Goal: Task Accomplishment & Management: Complete application form

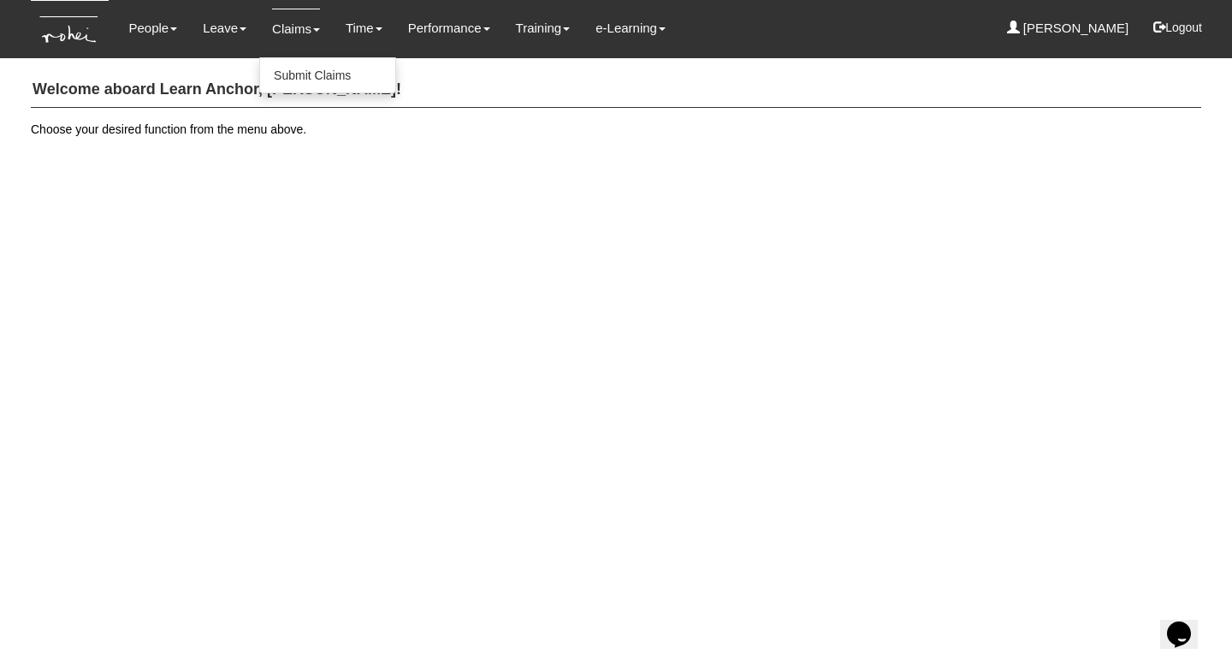
click at [308, 27] on link "Claims" at bounding box center [296, 29] width 48 height 40
click at [308, 81] on link "Submit Claims" at bounding box center [327, 75] width 135 height 34
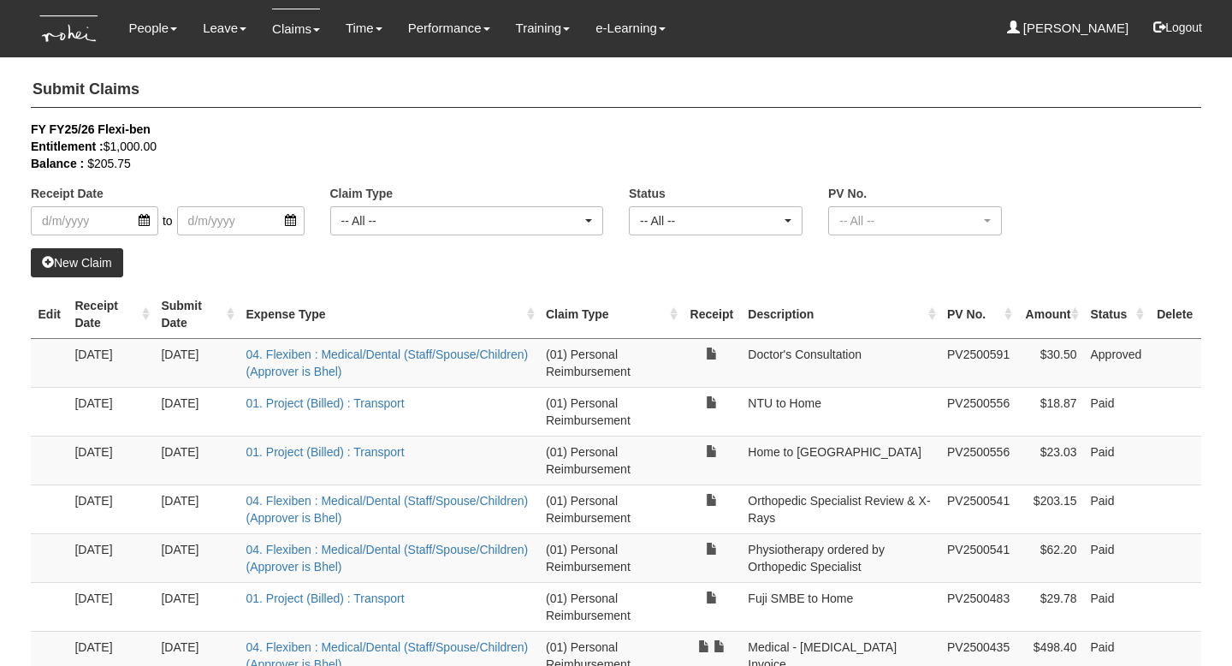
select select "50"
click at [429, 354] on link "04. Flexiben : Medical/Dental (Staff/Spouse/Children) (Approver is Bhel)" at bounding box center [387, 362] width 282 height 31
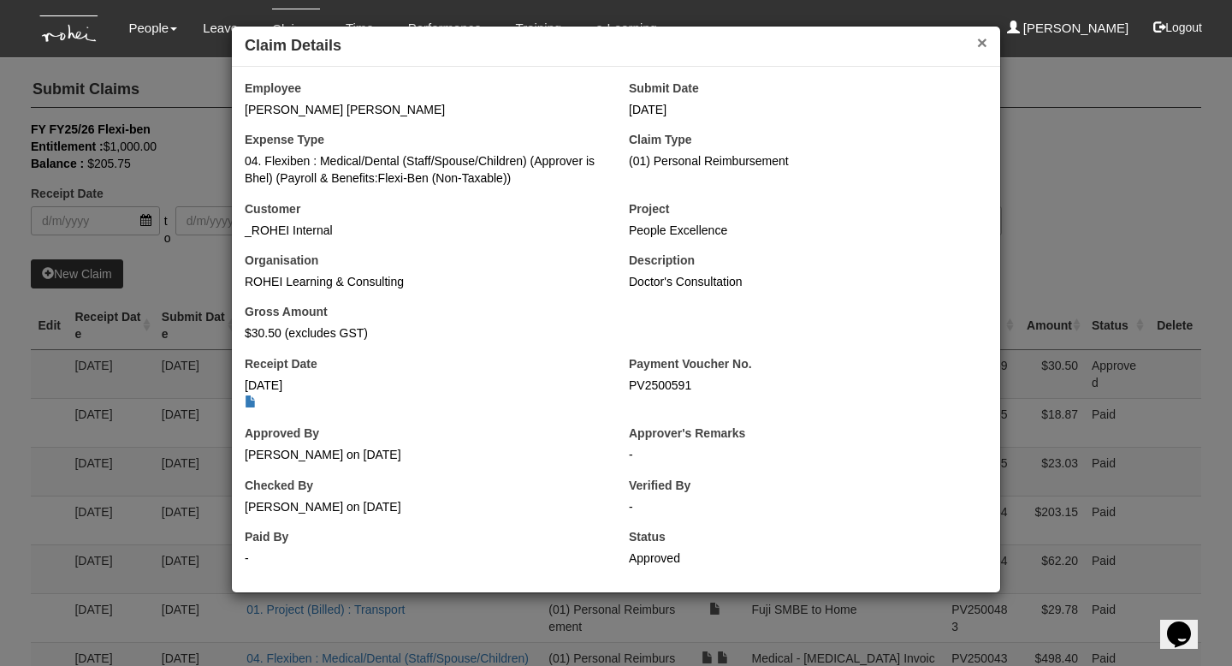
click at [979, 40] on button "×" at bounding box center [982, 42] width 10 height 18
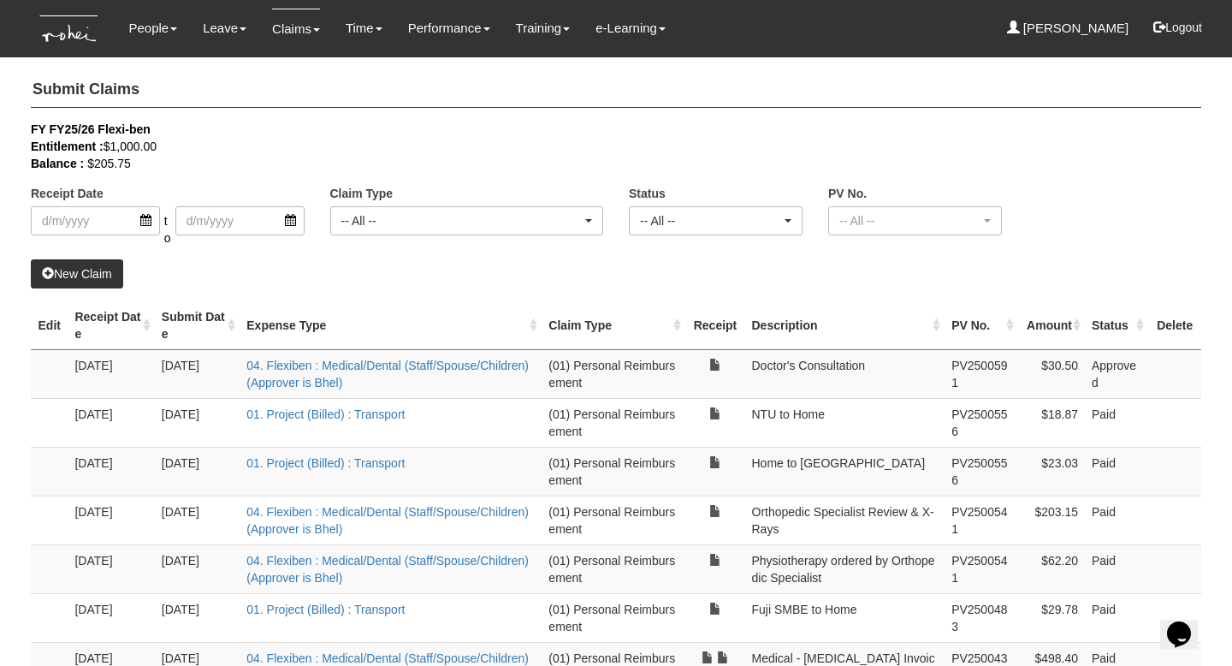
click at [103, 276] on link "New Claim" at bounding box center [77, 273] width 92 height 29
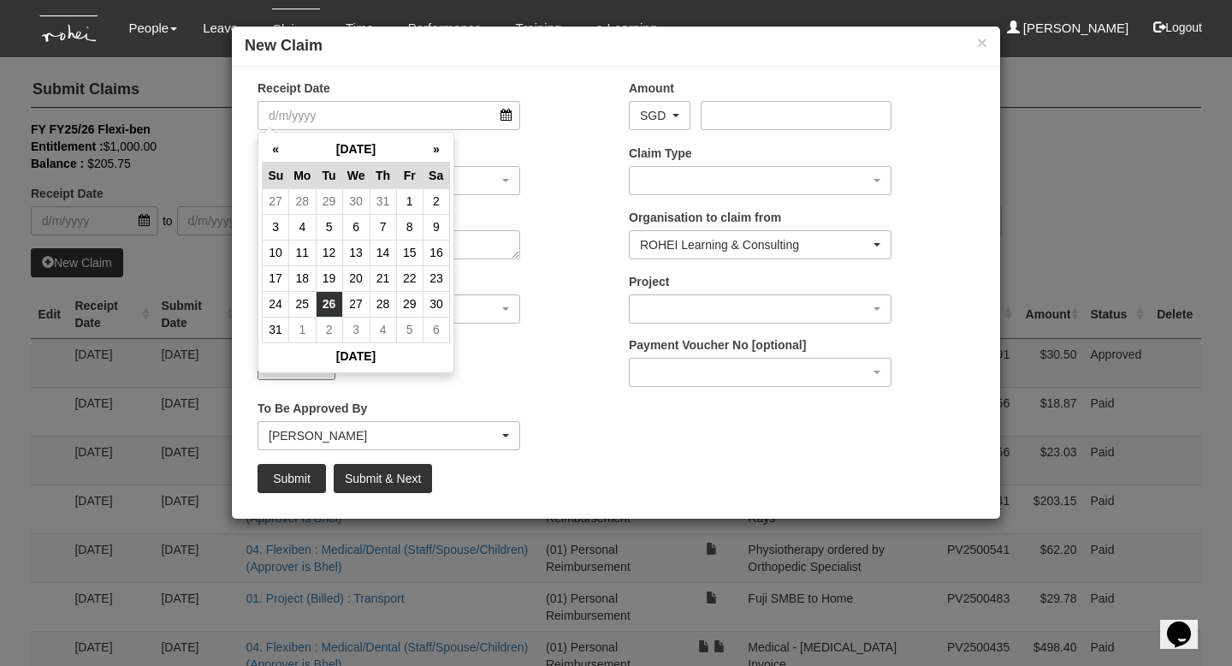
click at [329, 302] on td "26" at bounding box center [329, 304] width 27 height 26
type input "[DATE]"
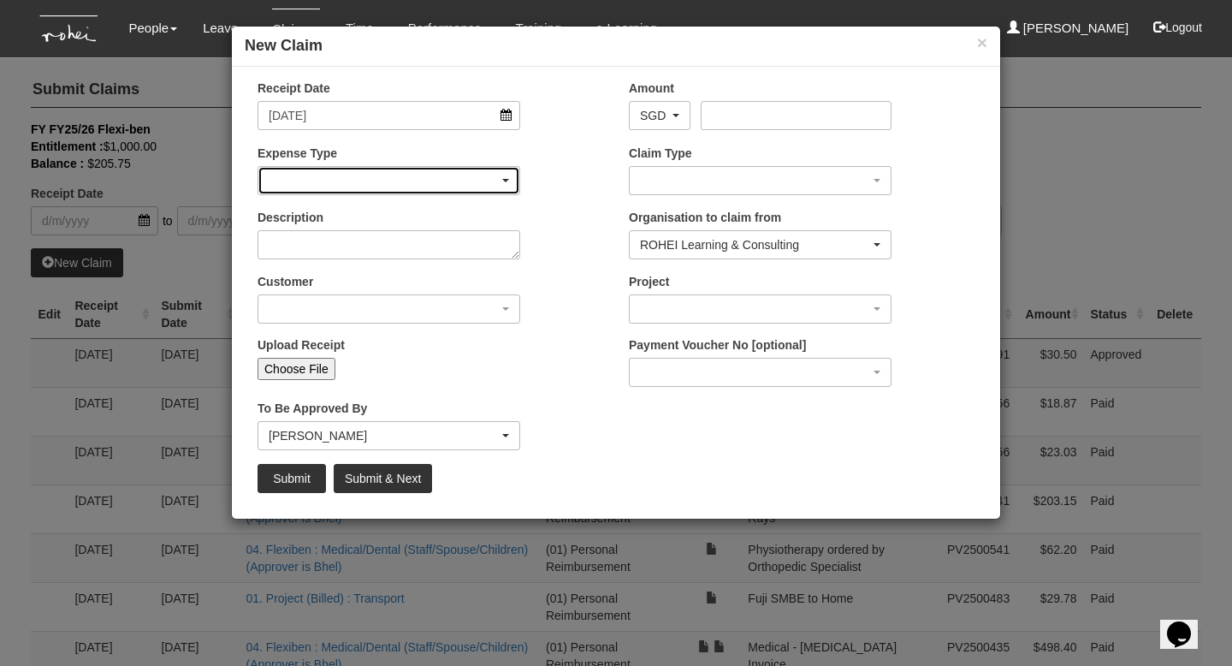
click at [376, 169] on div "button" at bounding box center [388, 180] width 261 height 27
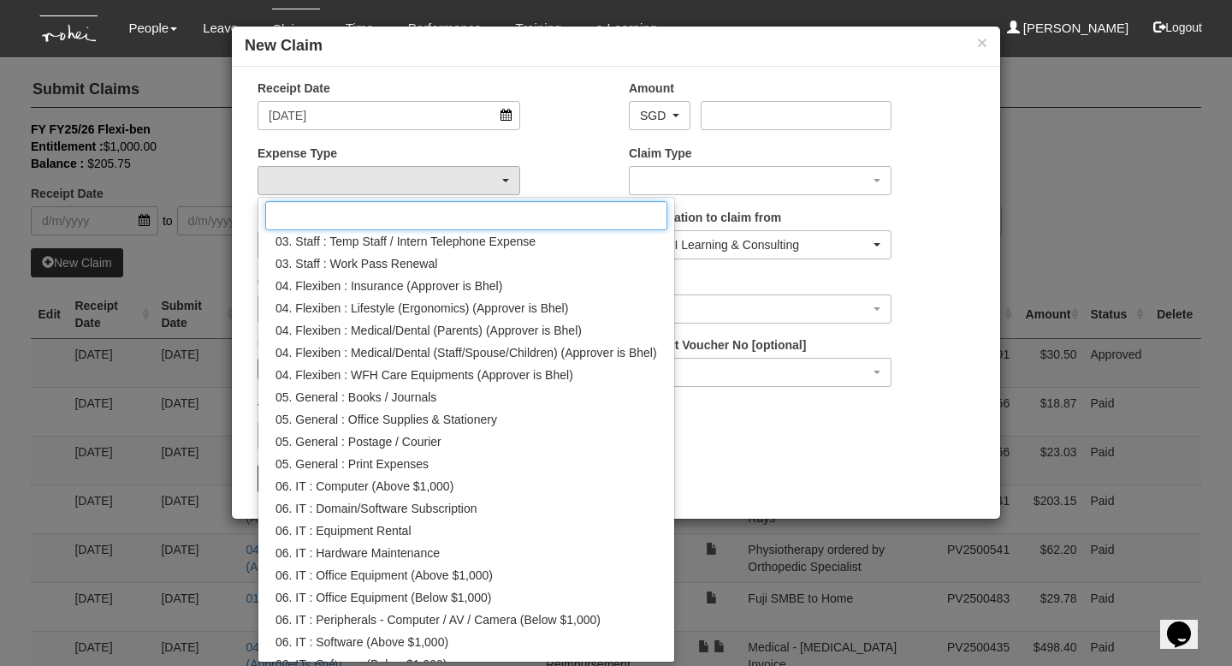
scroll to position [450, 0]
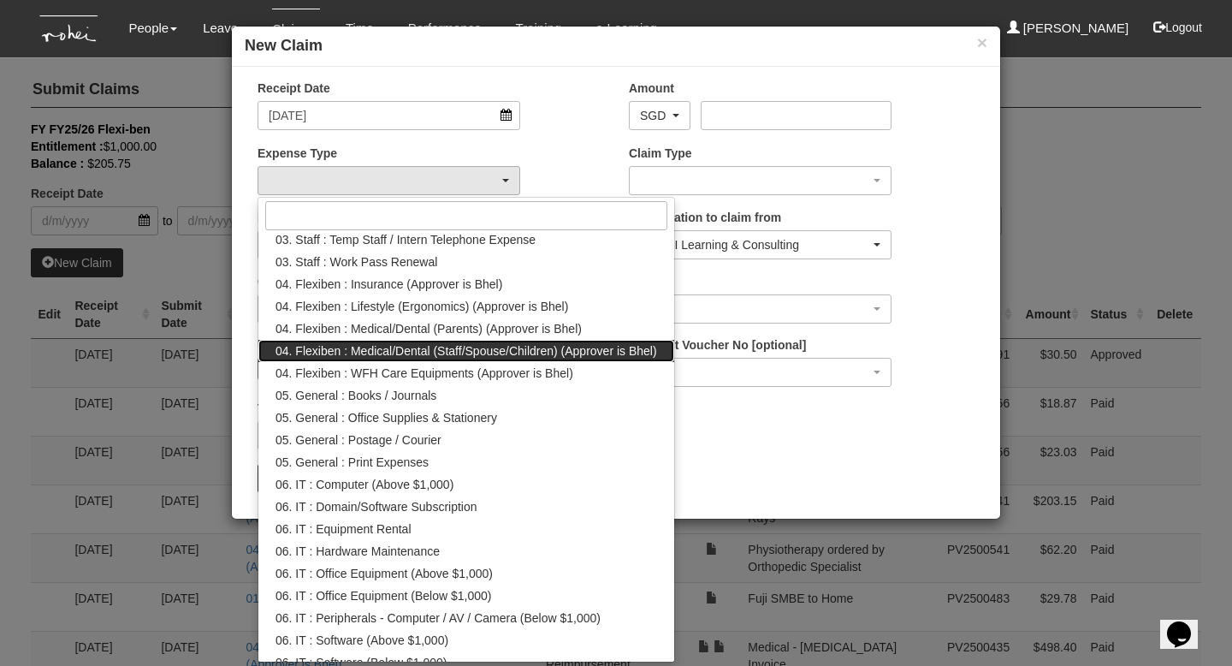
click at [438, 347] on span "04. Flexiben : Medical/Dental (Staff/Spouse/Children) (Approver is Bhel)" at bounding box center [466, 350] width 382 height 17
select select "146"
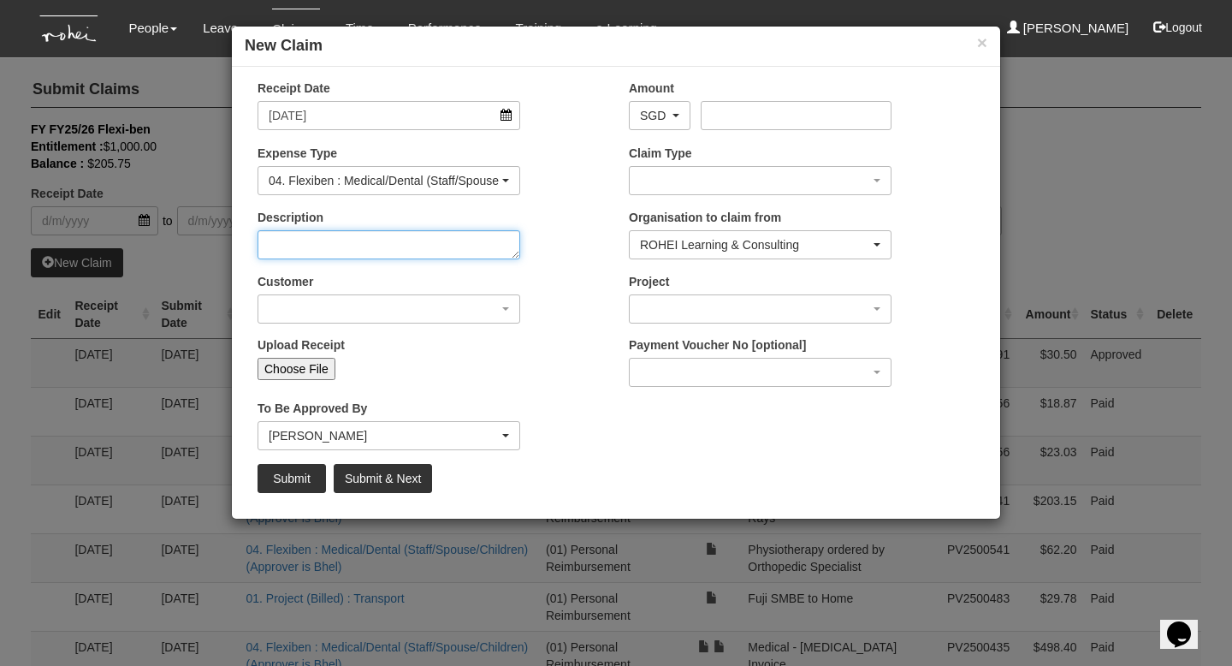
click at [412, 246] on textarea "Description" at bounding box center [389, 244] width 263 height 29
click at [482, 247] on textarea "Description" at bounding box center [389, 244] width 263 height 29
type textarea "Doctor's Consultation + Meds"
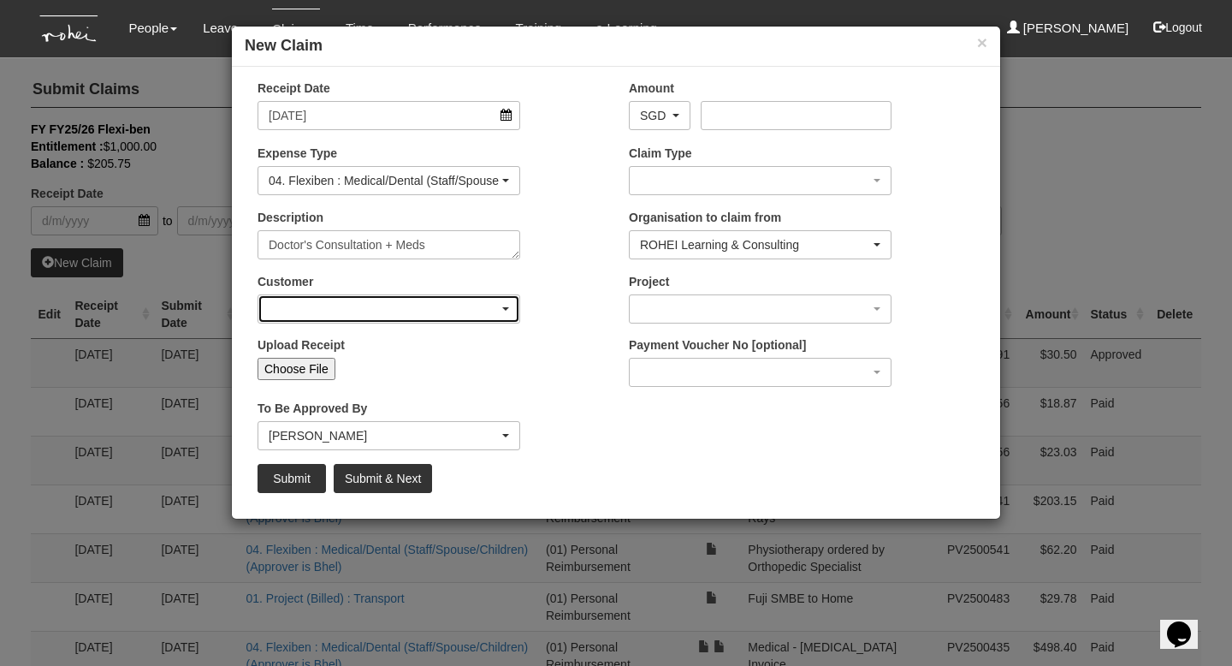
click at [504, 303] on div "button" at bounding box center [388, 308] width 261 height 27
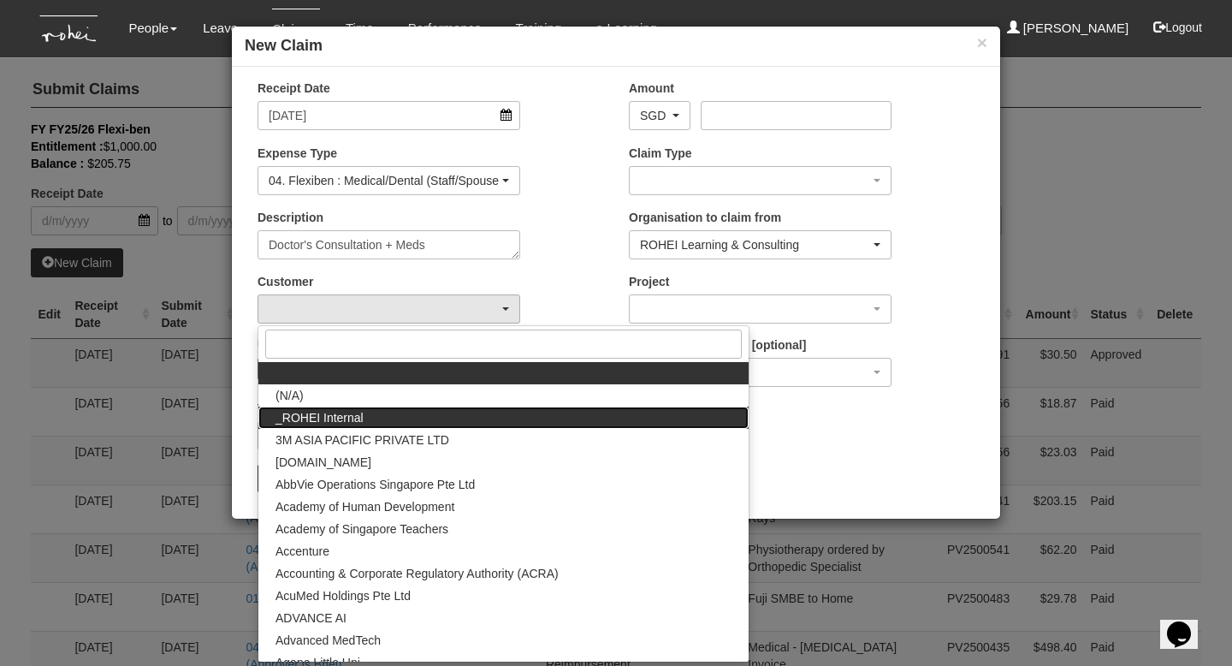
click at [336, 422] on span "_ROHEI Internal" at bounding box center [319, 417] width 88 height 17
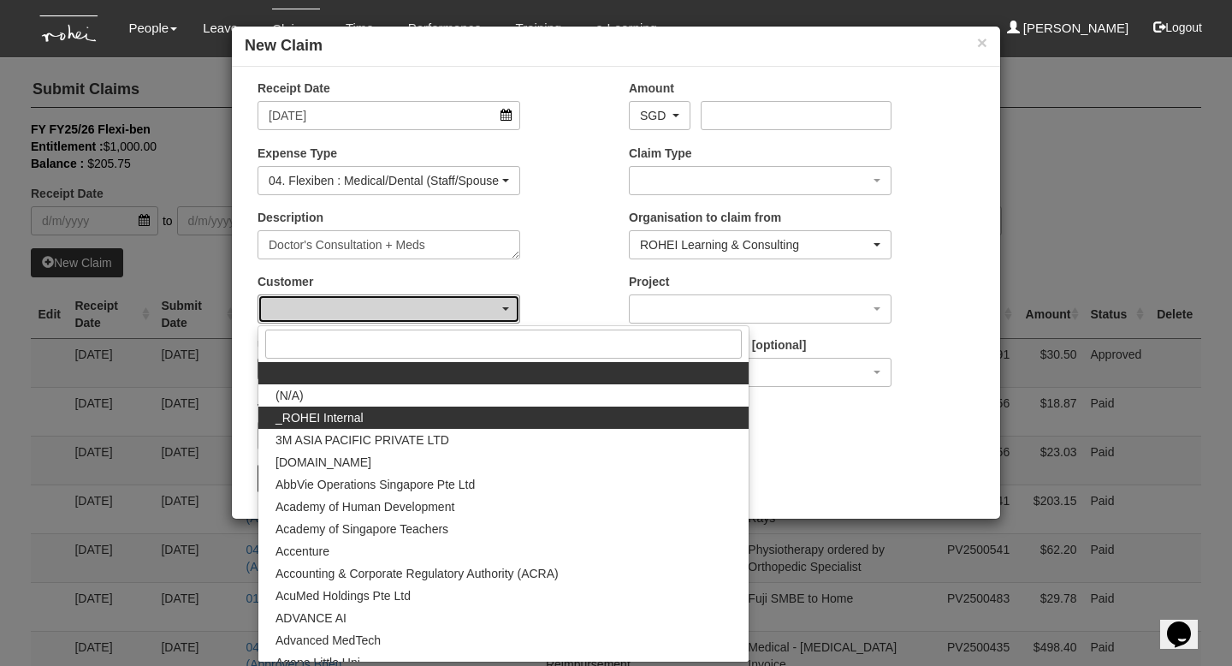
select select "397"
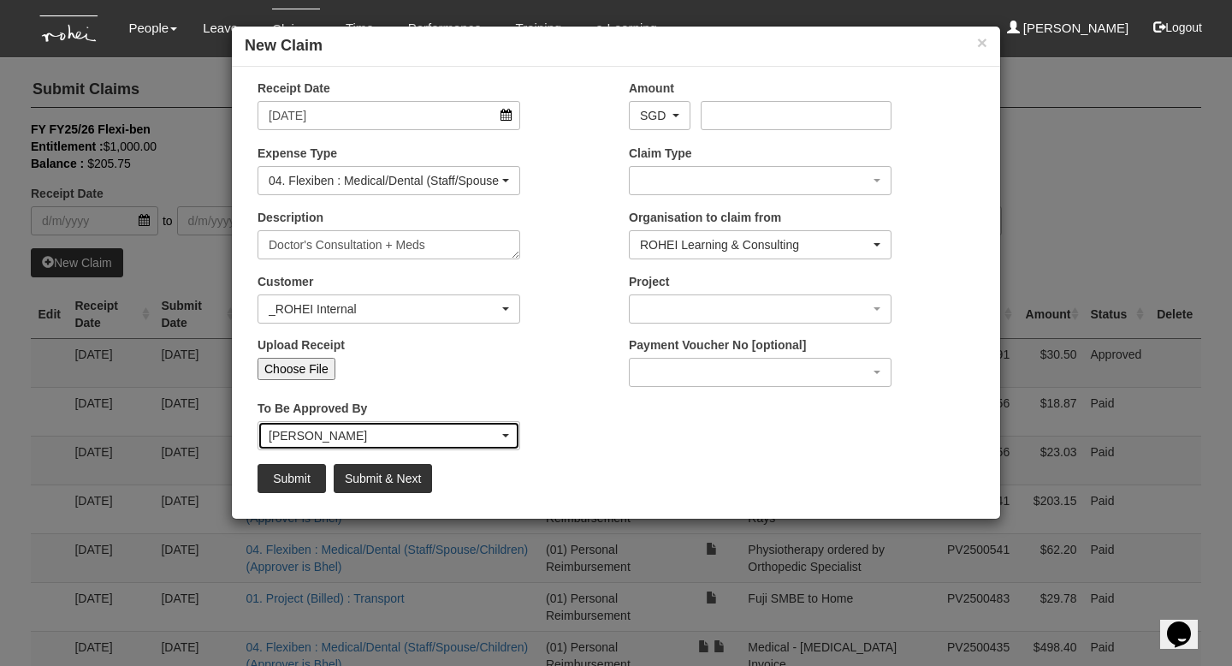
click at [510, 436] on div "[PERSON_NAME]" at bounding box center [388, 435] width 261 height 27
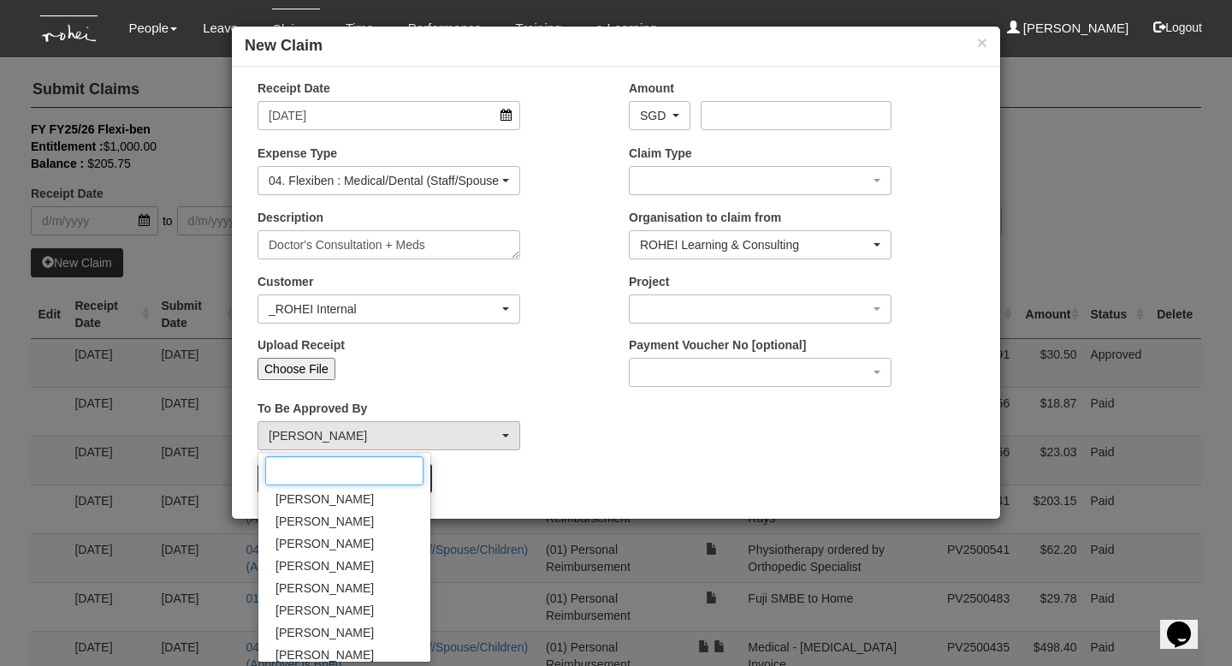
scroll to position [86, 0]
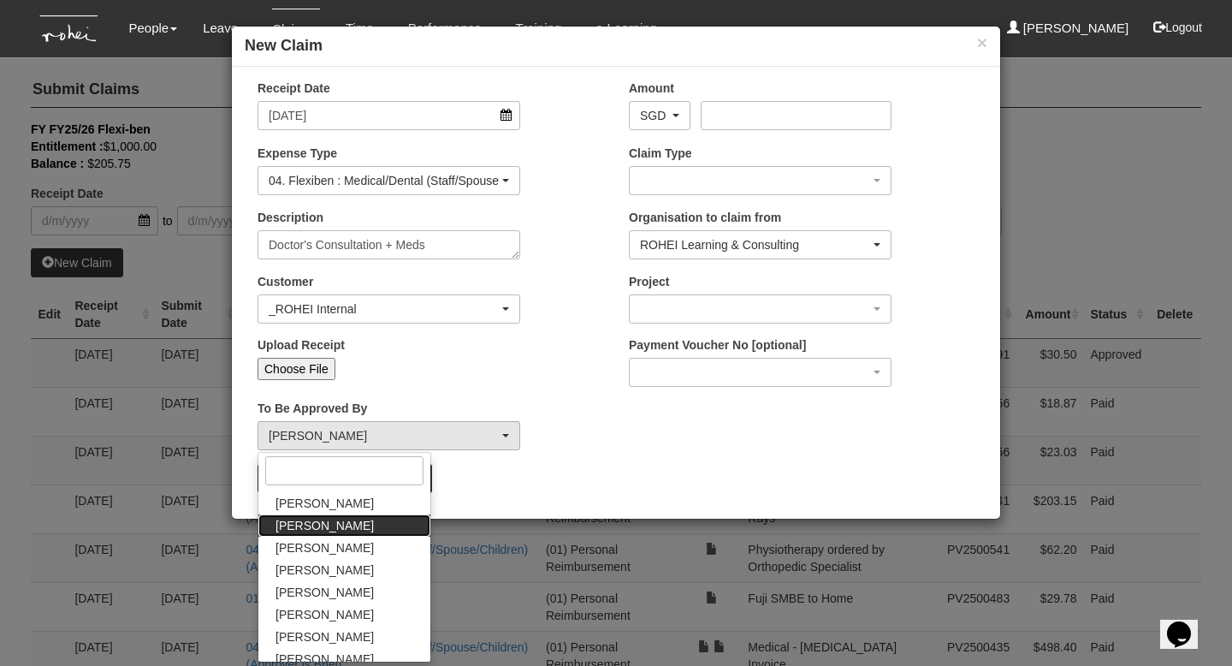
click at [346, 526] on span "[PERSON_NAME]" at bounding box center [324, 525] width 98 height 17
select select "7c74568e-c65a-4e2f-b023-70974c8e3265"
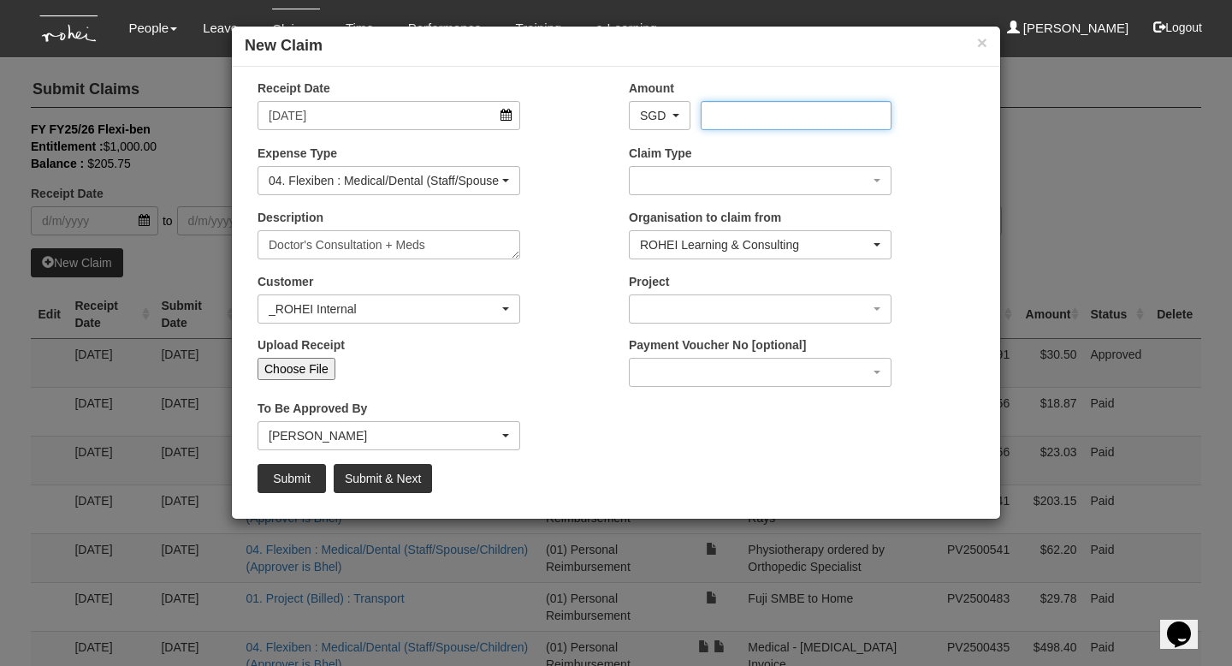
click at [852, 115] on input "Amount" at bounding box center [796, 115] width 190 height 29
type input "41.90"
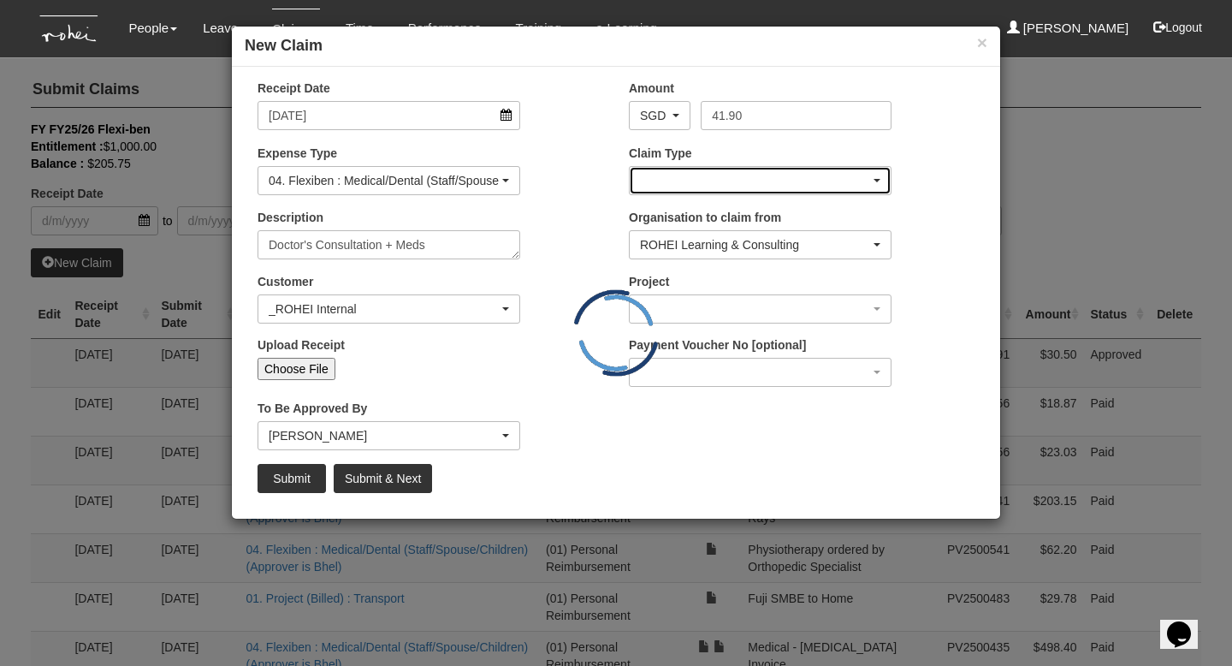
click at [808, 174] on div "button" at bounding box center [760, 180] width 261 height 27
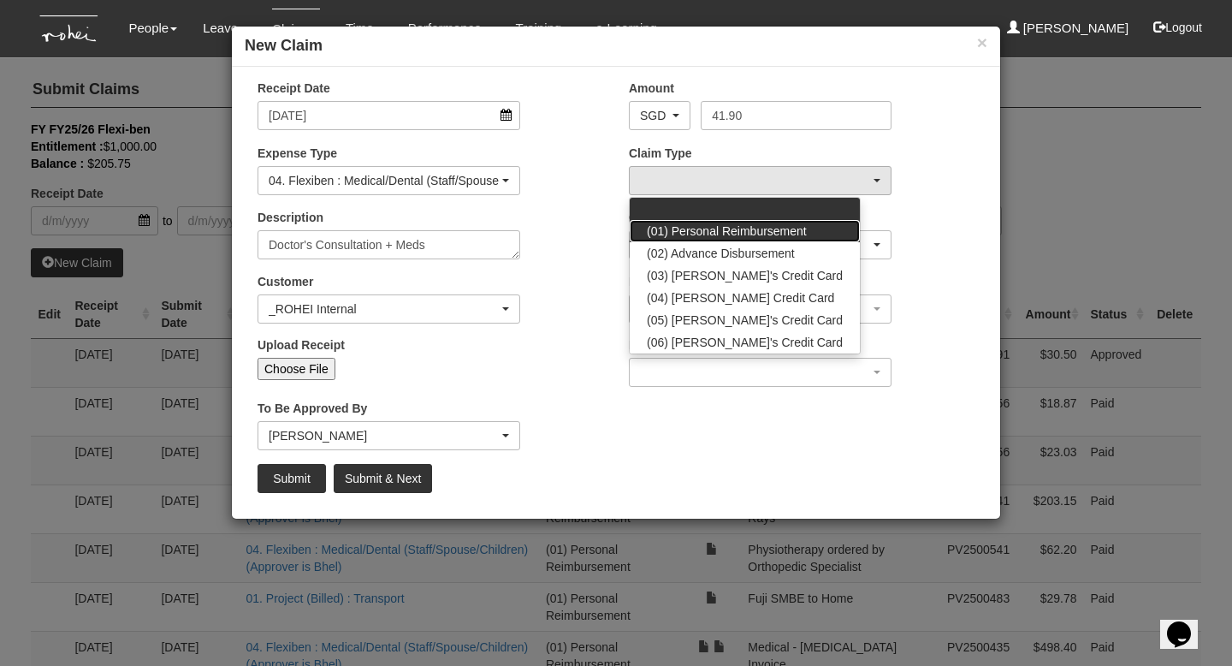
click at [725, 228] on span "(01) Personal Reimbursement" at bounding box center [727, 230] width 160 height 17
select select "14"
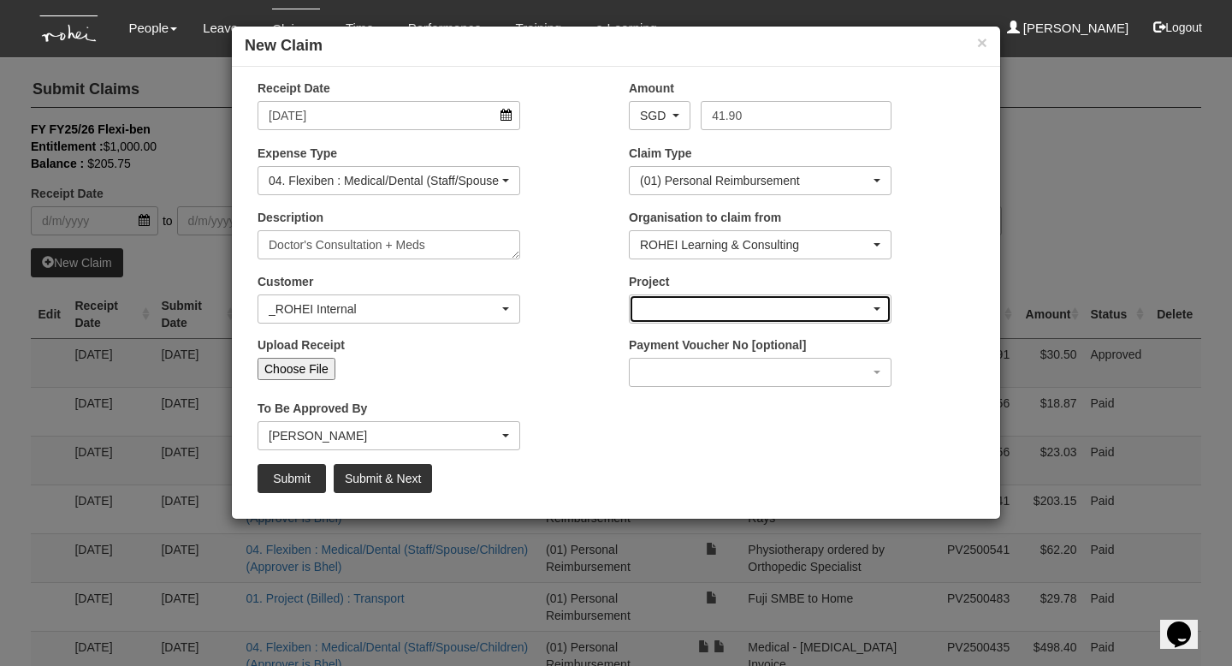
click at [874, 304] on div "button" at bounding box center [760, 308] width 261 height 27
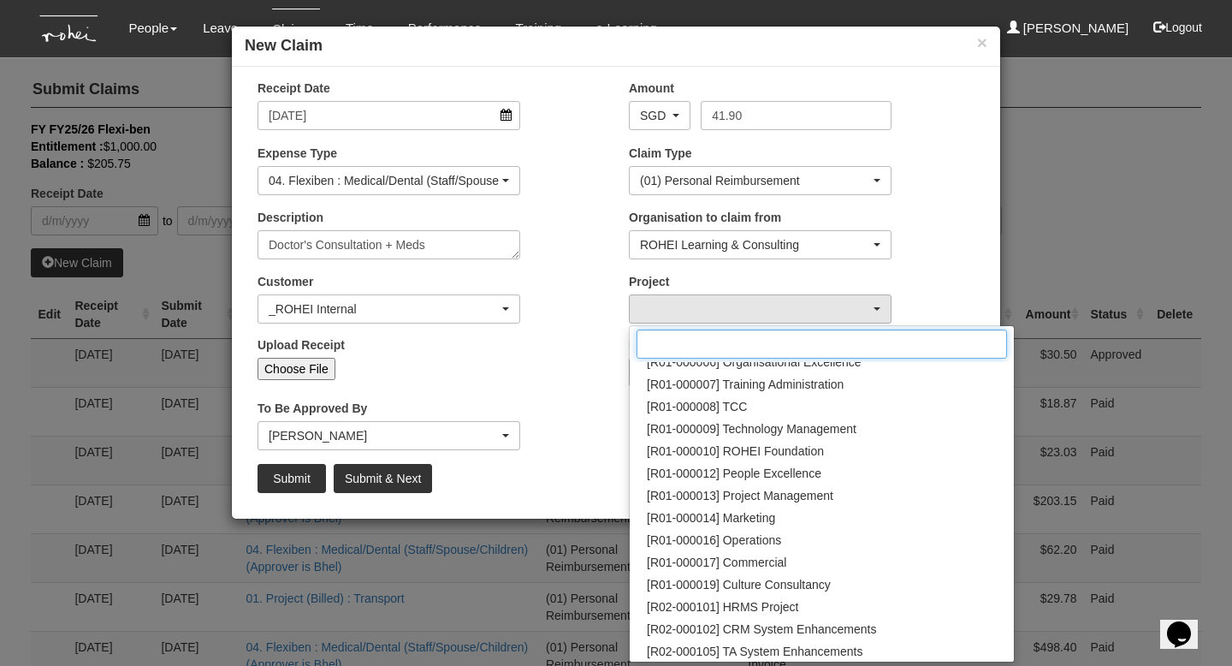
scroll to position [190, 0]
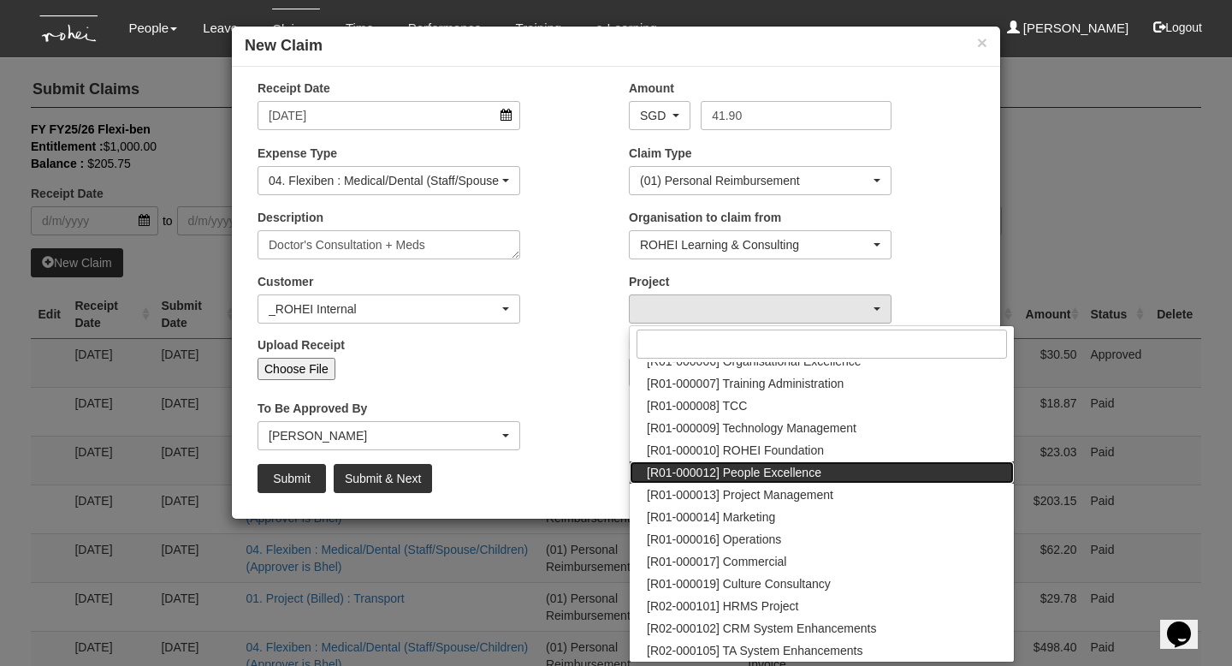
click at [790, 468] on span "[R01-000012] People Excellence" at bounding box center [734, 472] width 175 height 17
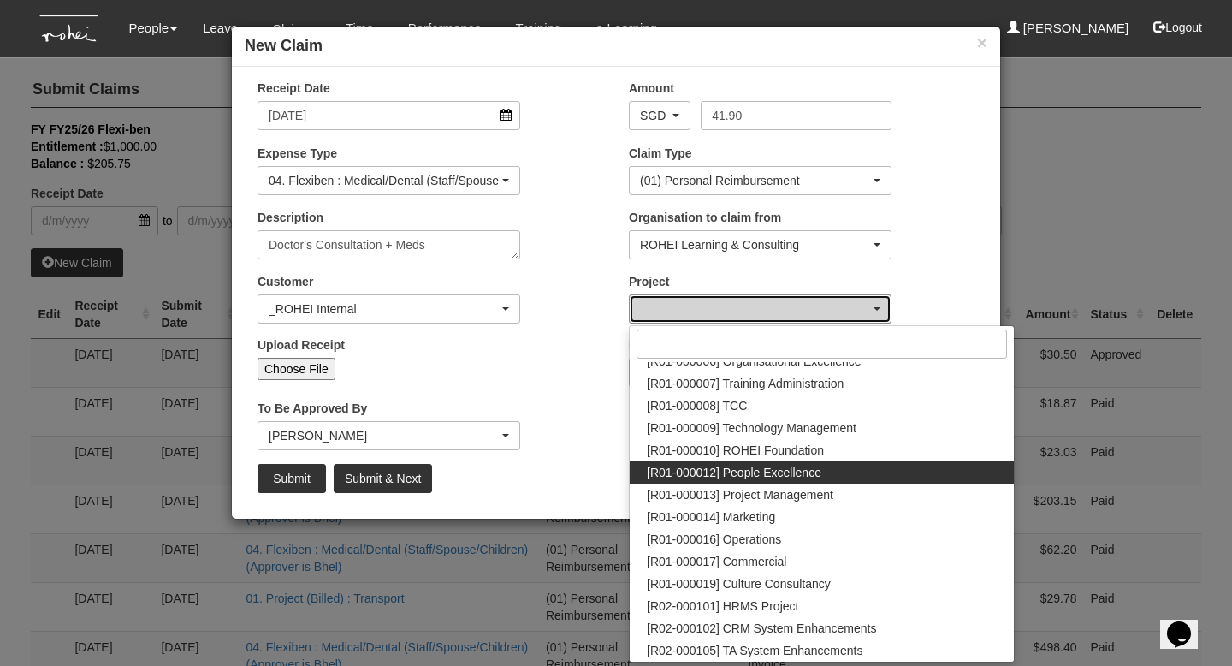
select select "1221"
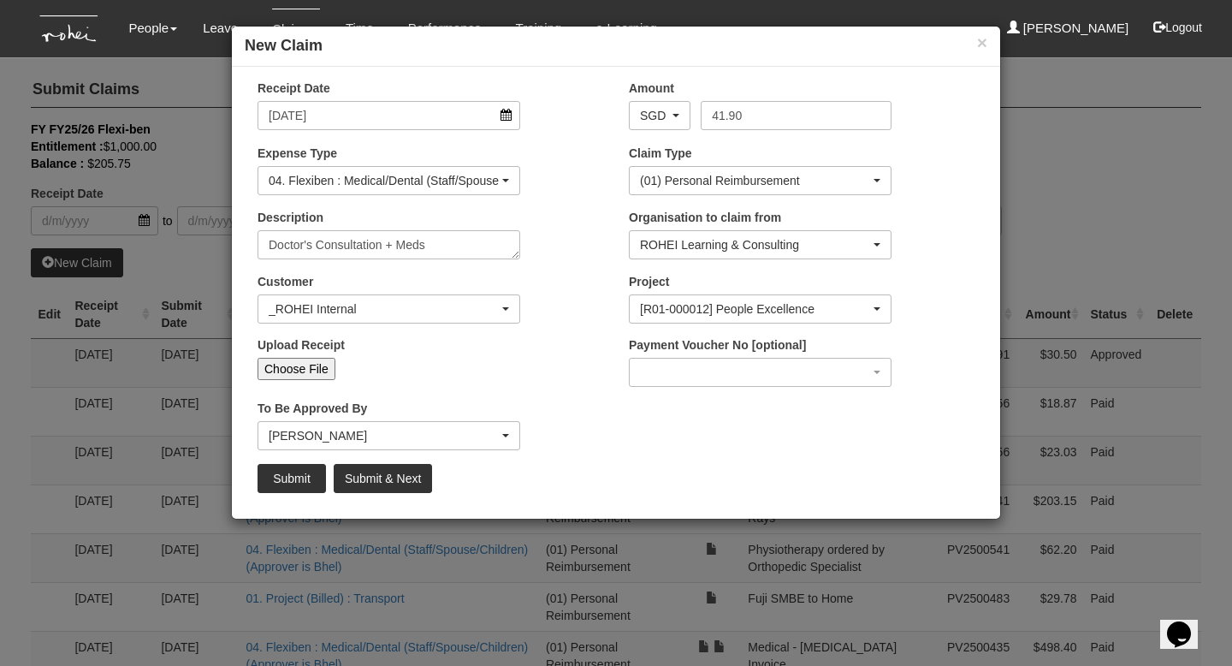
click at [590, 387] on div "Upload Receipt Choose File" at bounding box center [430, 364] width 371 height 56
click at [311, 370] on input "Choose File" at bounding box center [297, 369] width 78 height 22
type input "C:\fakepath\Invoice MinMed ([DATE]).pdf"
type input "Choose Another File"
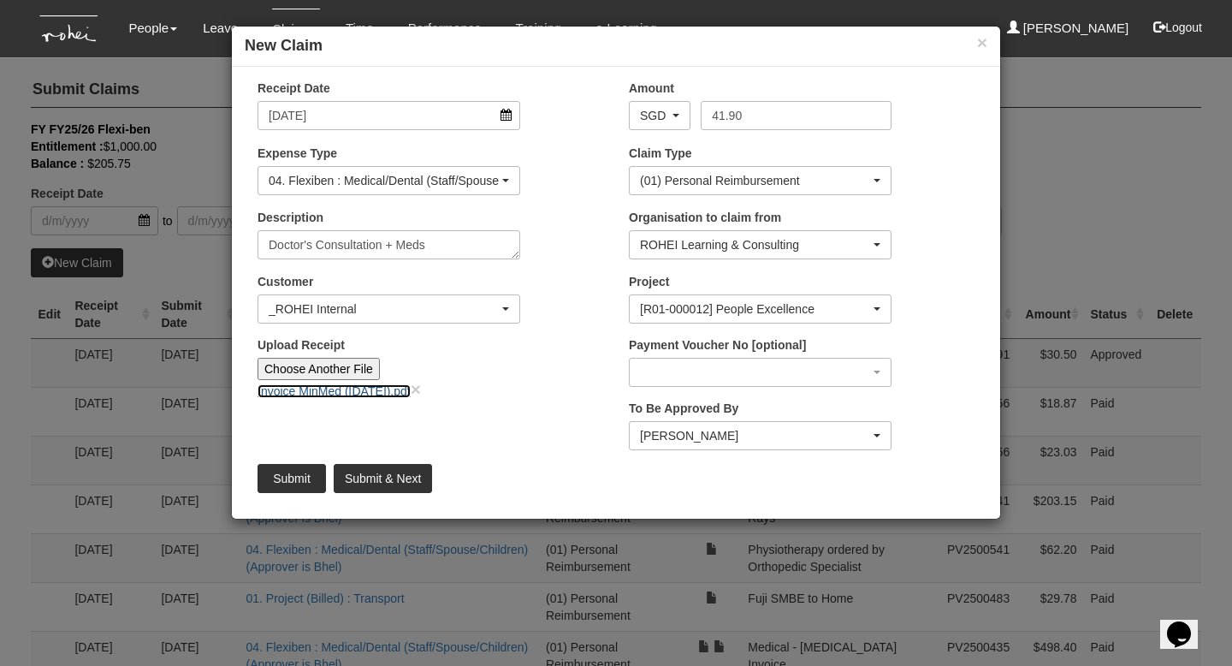
click at [404, 391] on link "Invoice MinMed ([DATE]).pdf" at bounding box center [334, 391] width 153 height 14
click at [301, 477] on input "Submit" at bounding box center [292, 478] width 68 height 29
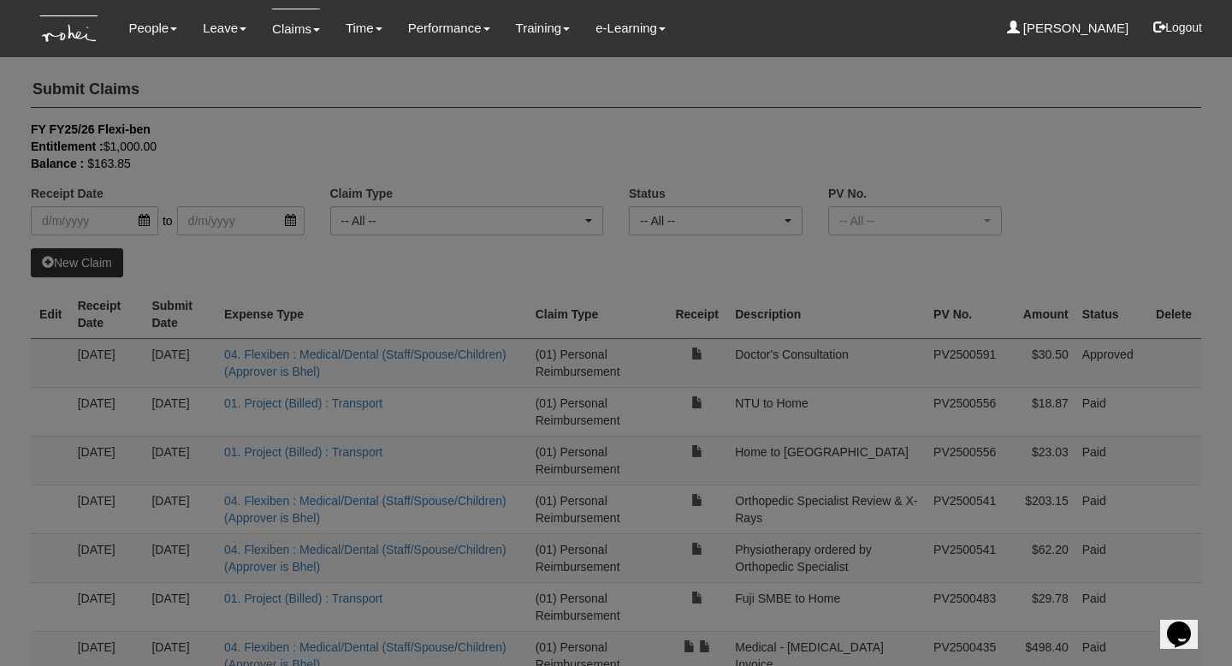
select select "50"
